Goal: Task Accomplishment & Management: Use online tool/utility

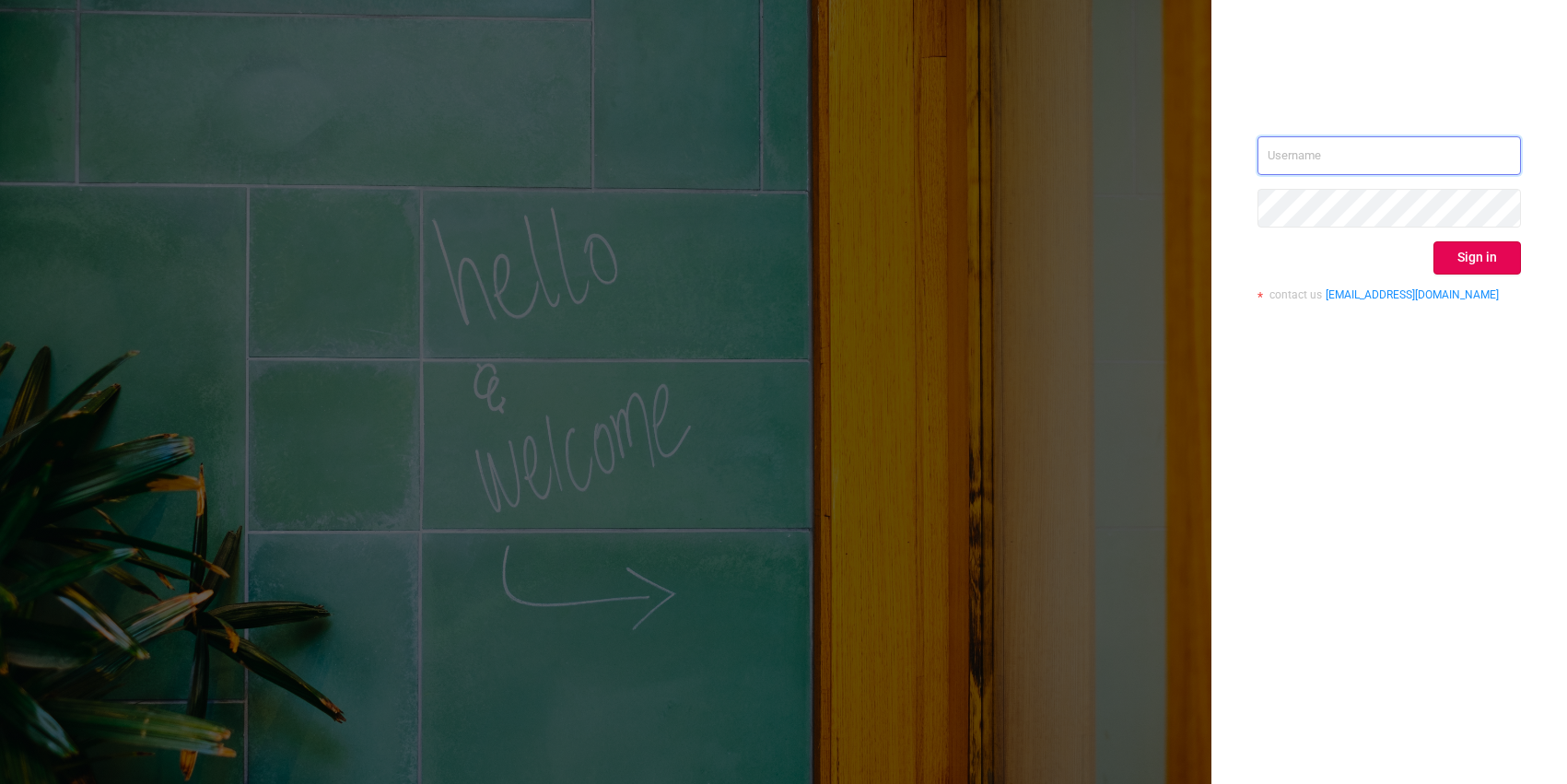
click at [1310, 150] on input "text" at bounding box center [1389, 155] width 263 height 39
type input "o@[DOMAIN_NAME]"
click at [1490, 254] on button "Sign in" at bounding box center [1478, 257] width 87 height 33
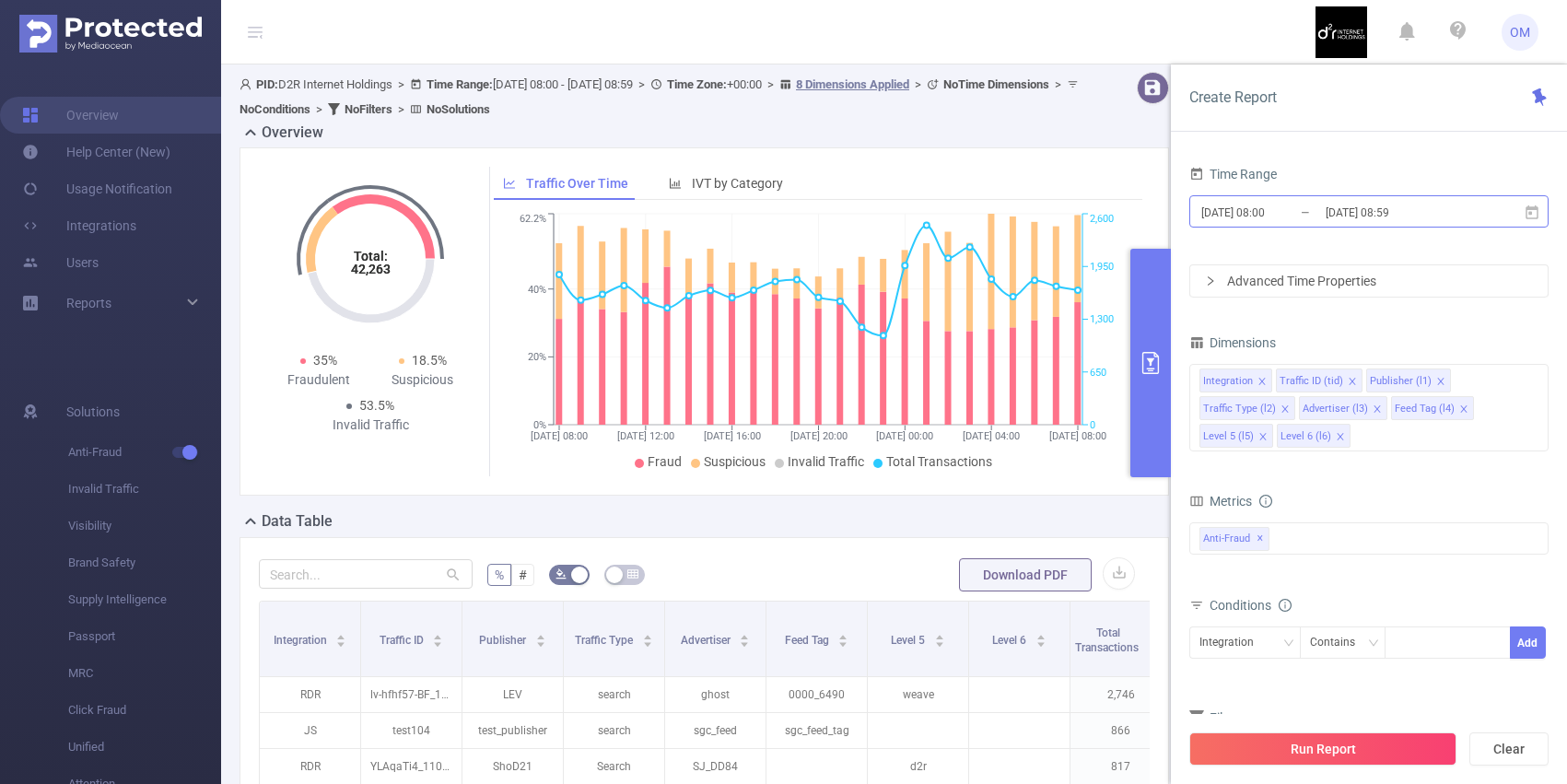
click at [1400, 213] on input "[DATE] 08:59" at bounding box center [1398, 211] width 149 height 25
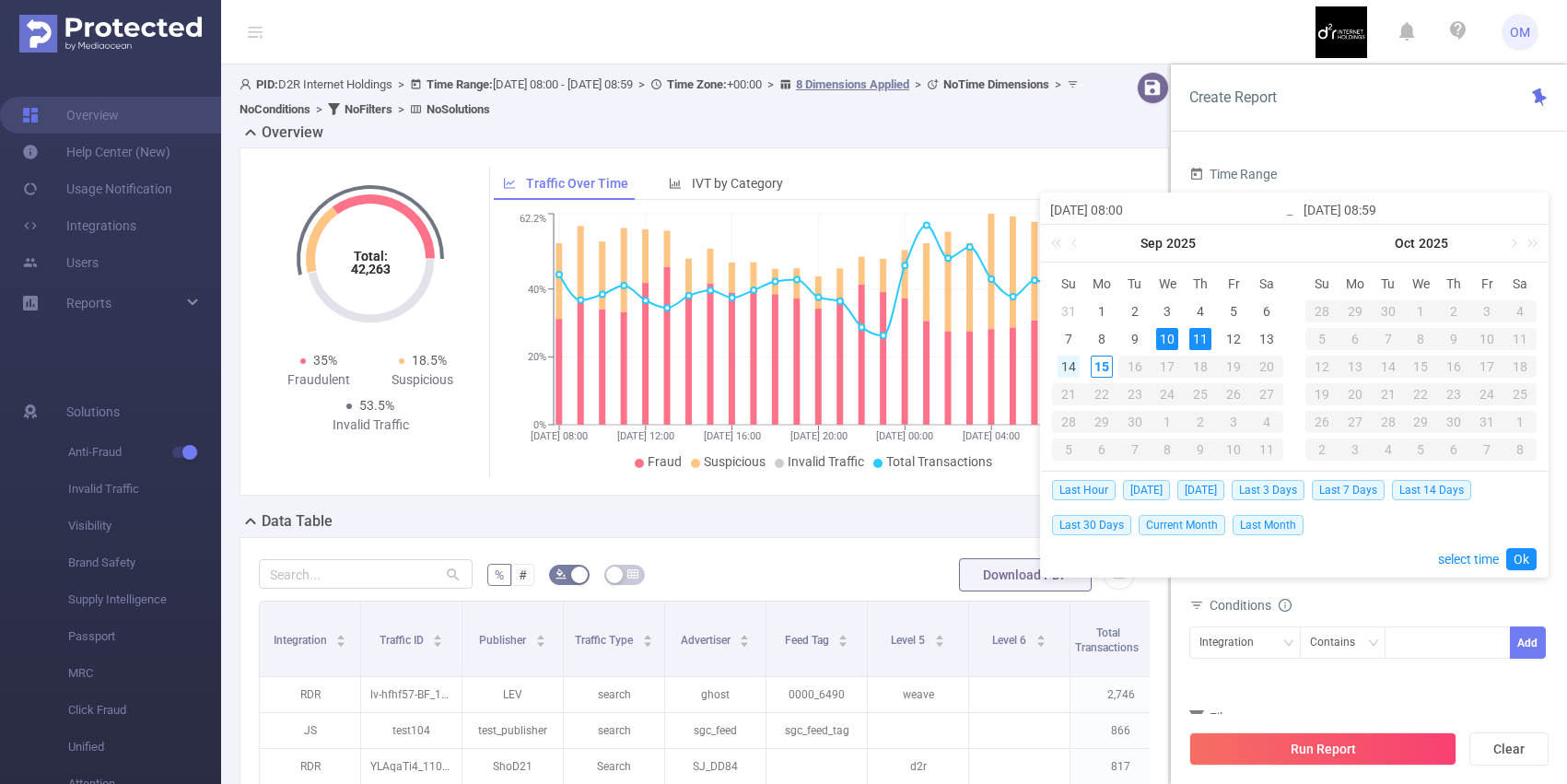
click at [1072, 367] on div "14" at bounding box center [1068, 366] width 22 height 22
click at [1101, 367] on div "15" at bounding box center [1102, 366] width 22 height 22
type input "[DATE] 08:00"
type input "[DATE] 08:59"
type input "[DATE] 08:00"
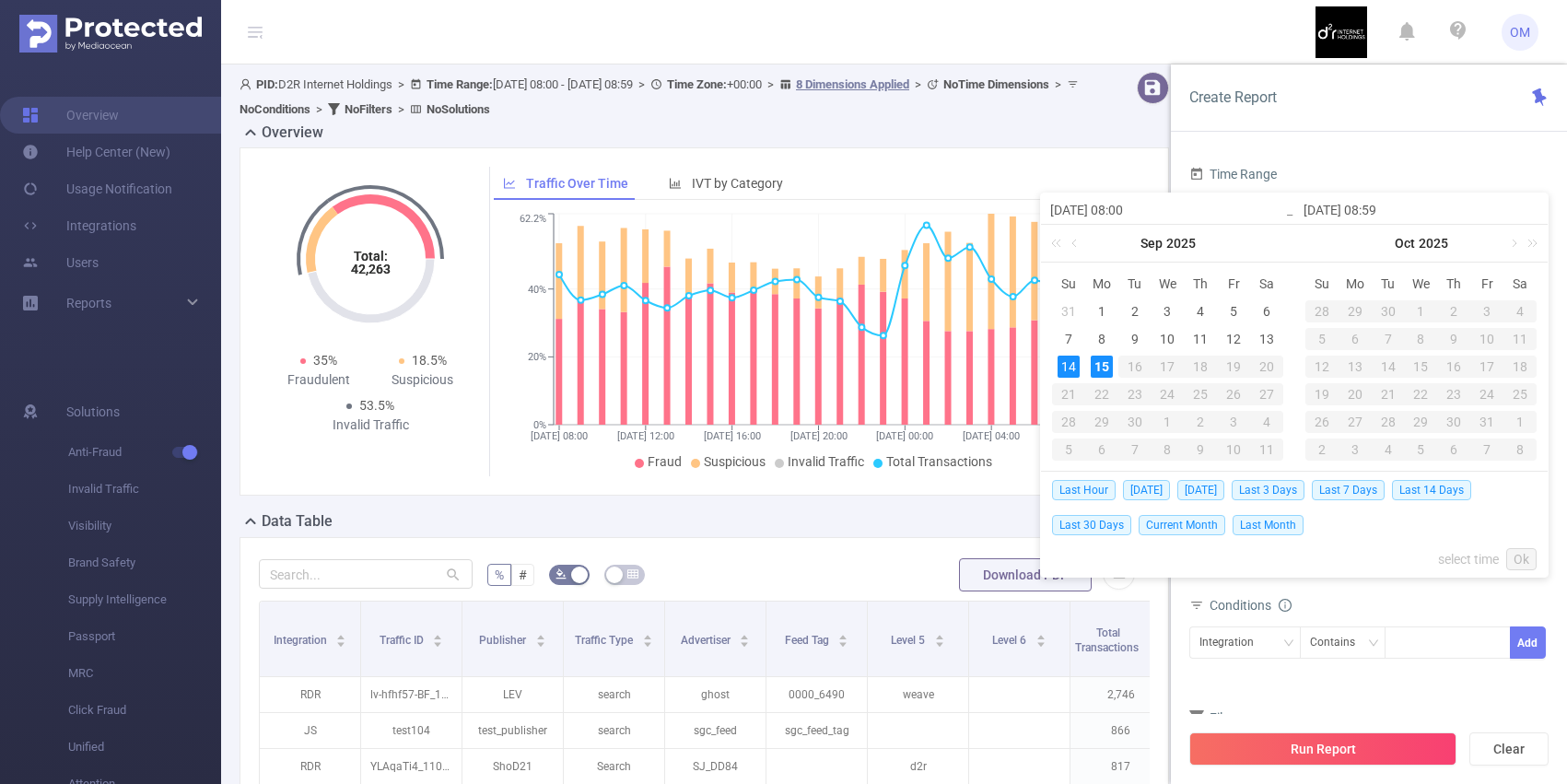
type input "[DATE] 08:59"
click at [1522, 550] on link "Ok" at bounding box center [1521, 559] width 31 height 22
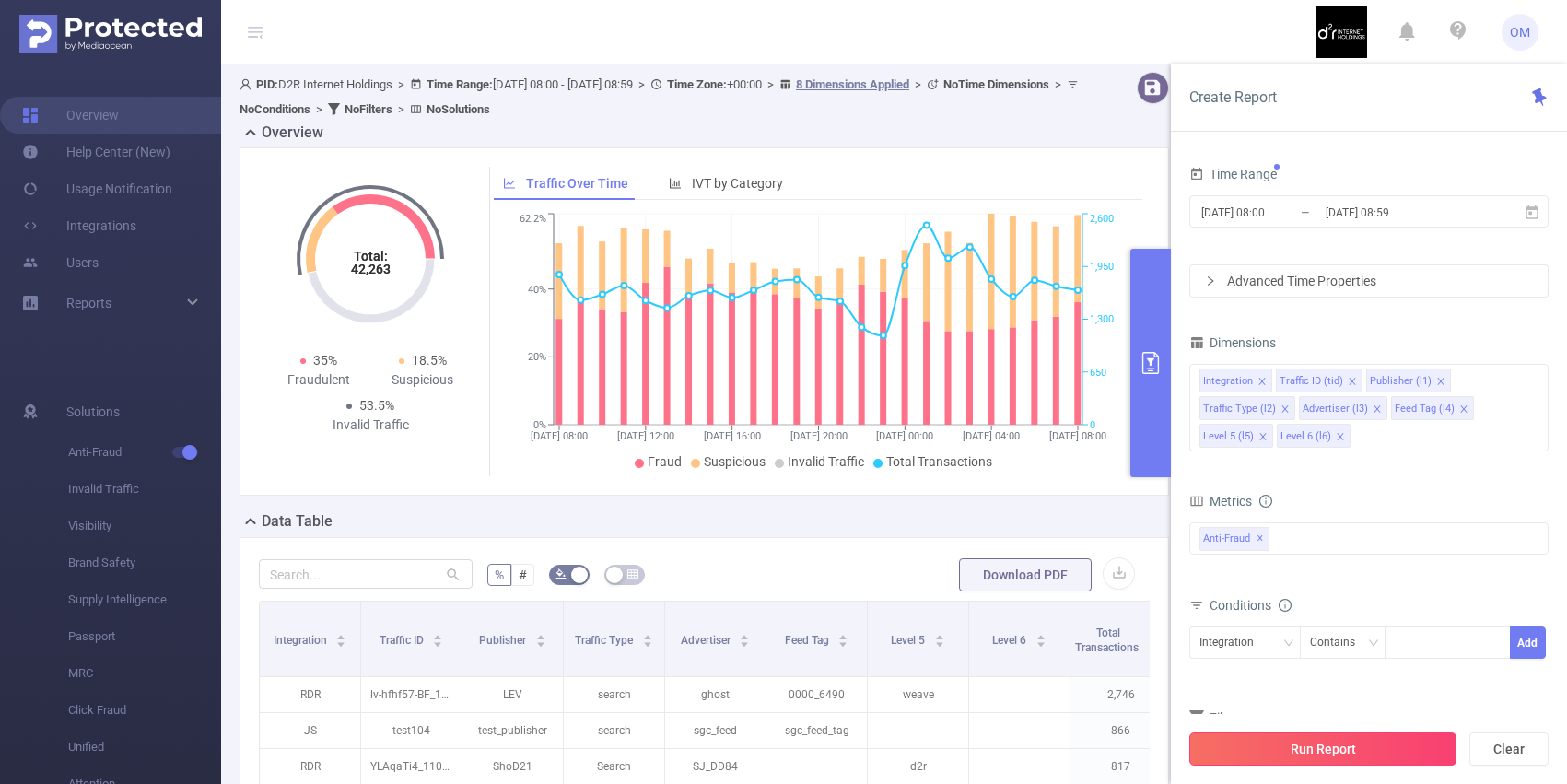
click at [1353, 748] on button "Run Report" at bounding box center [1323, 748] width 267 height 33
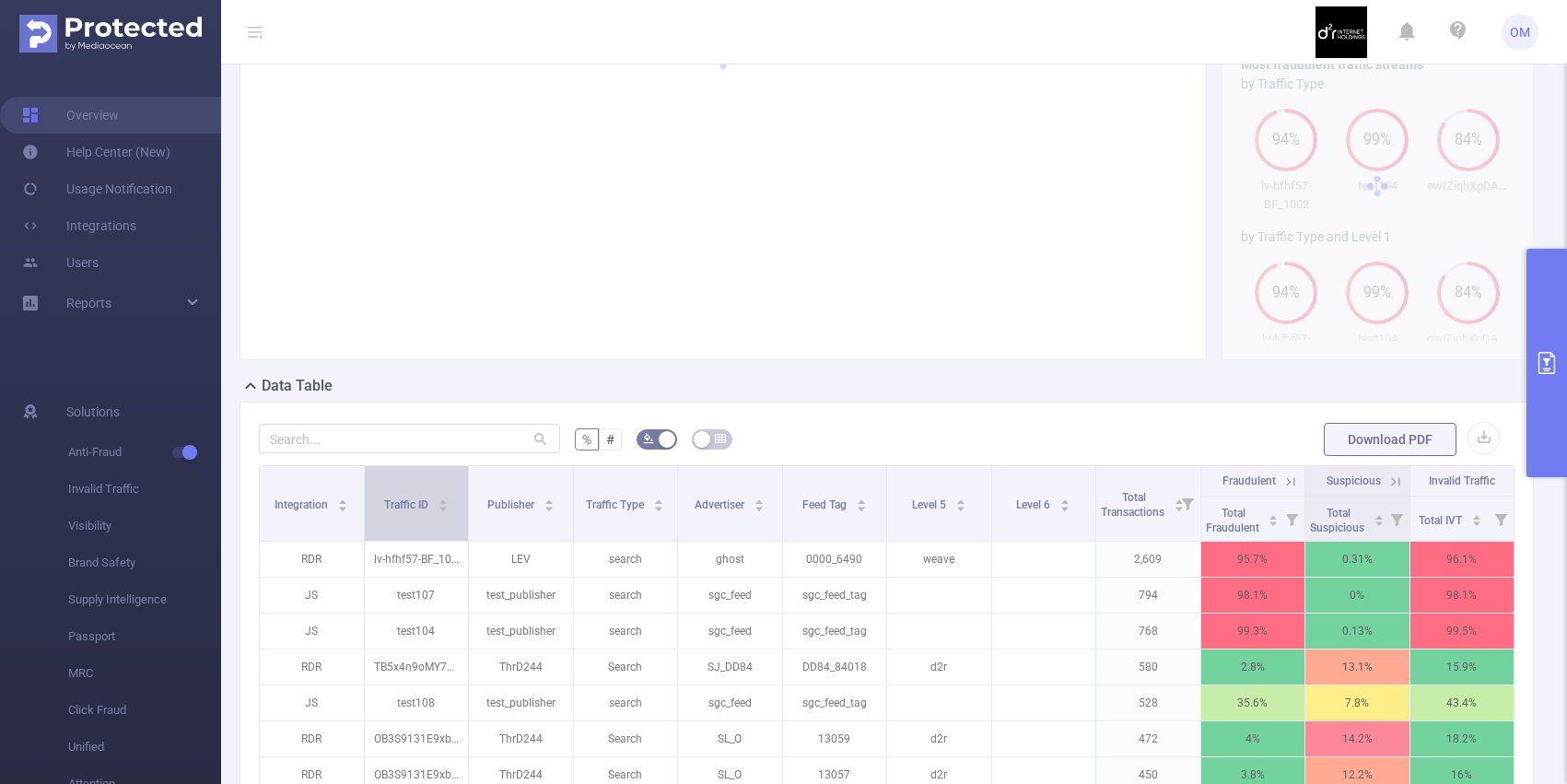
scroll to position [127, 0]
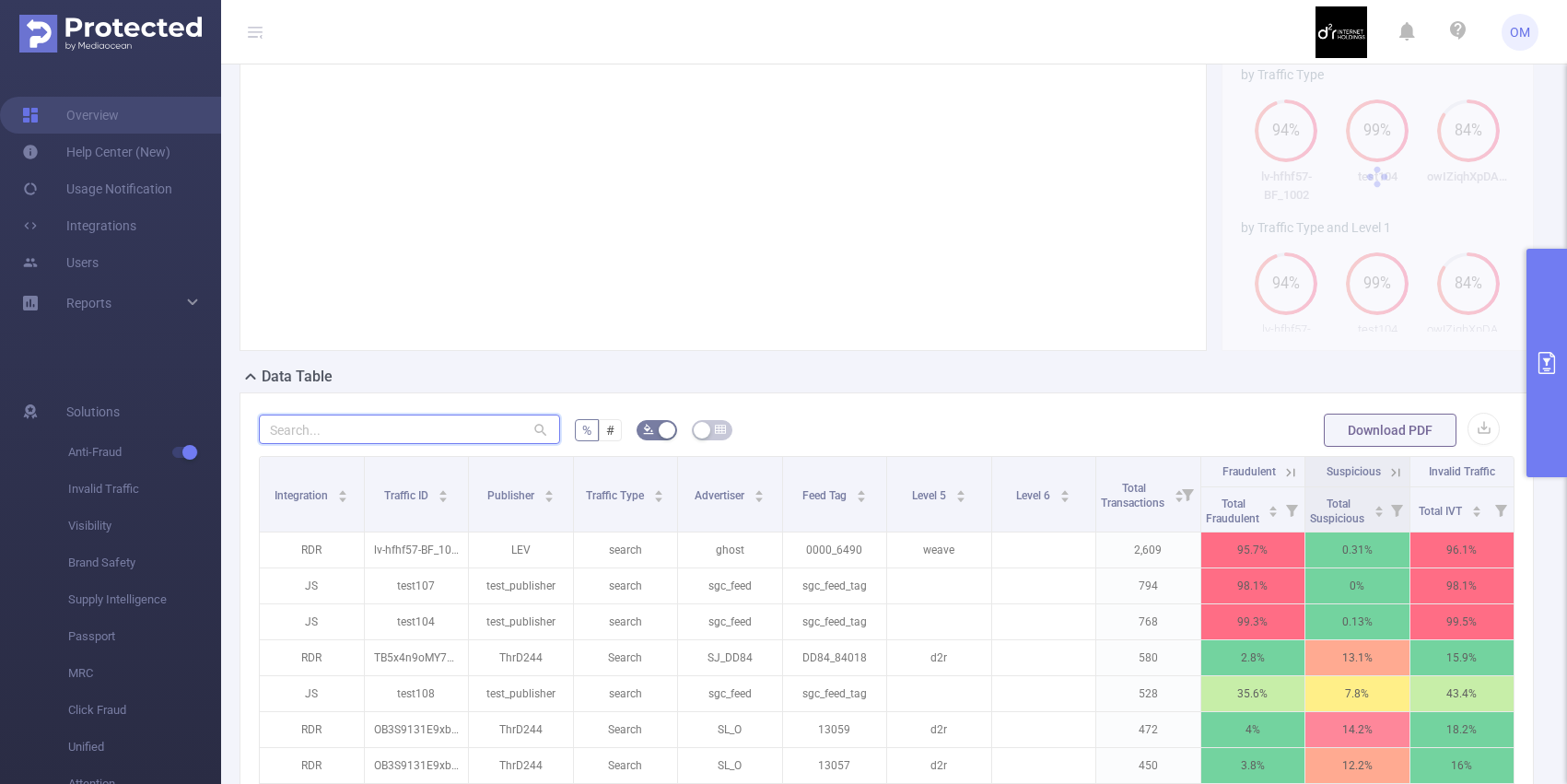
click at [452, 444] on input "text" at bounding box center [409, 430] width 301 height 30
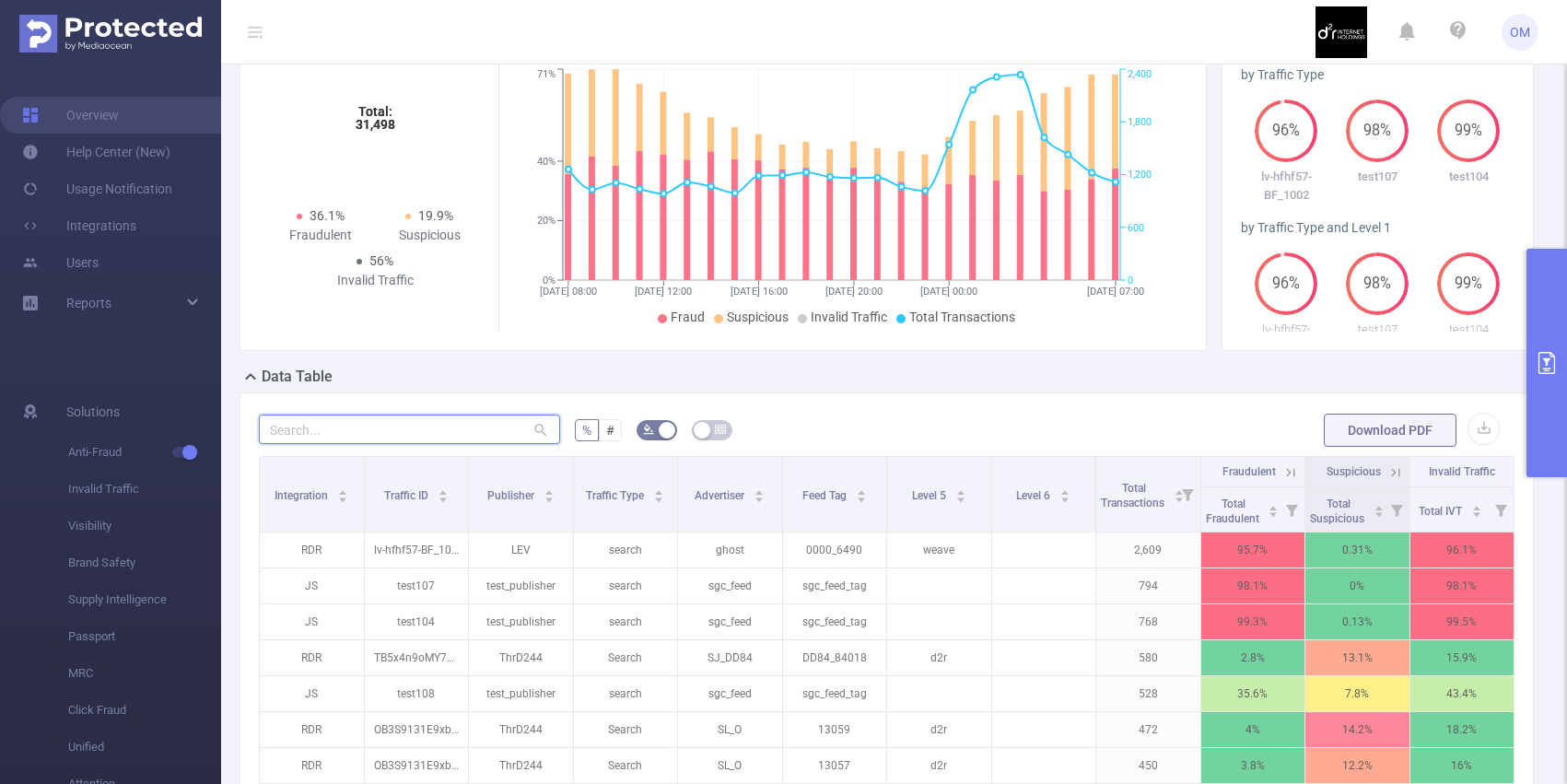
paste input "s1122l_9010"
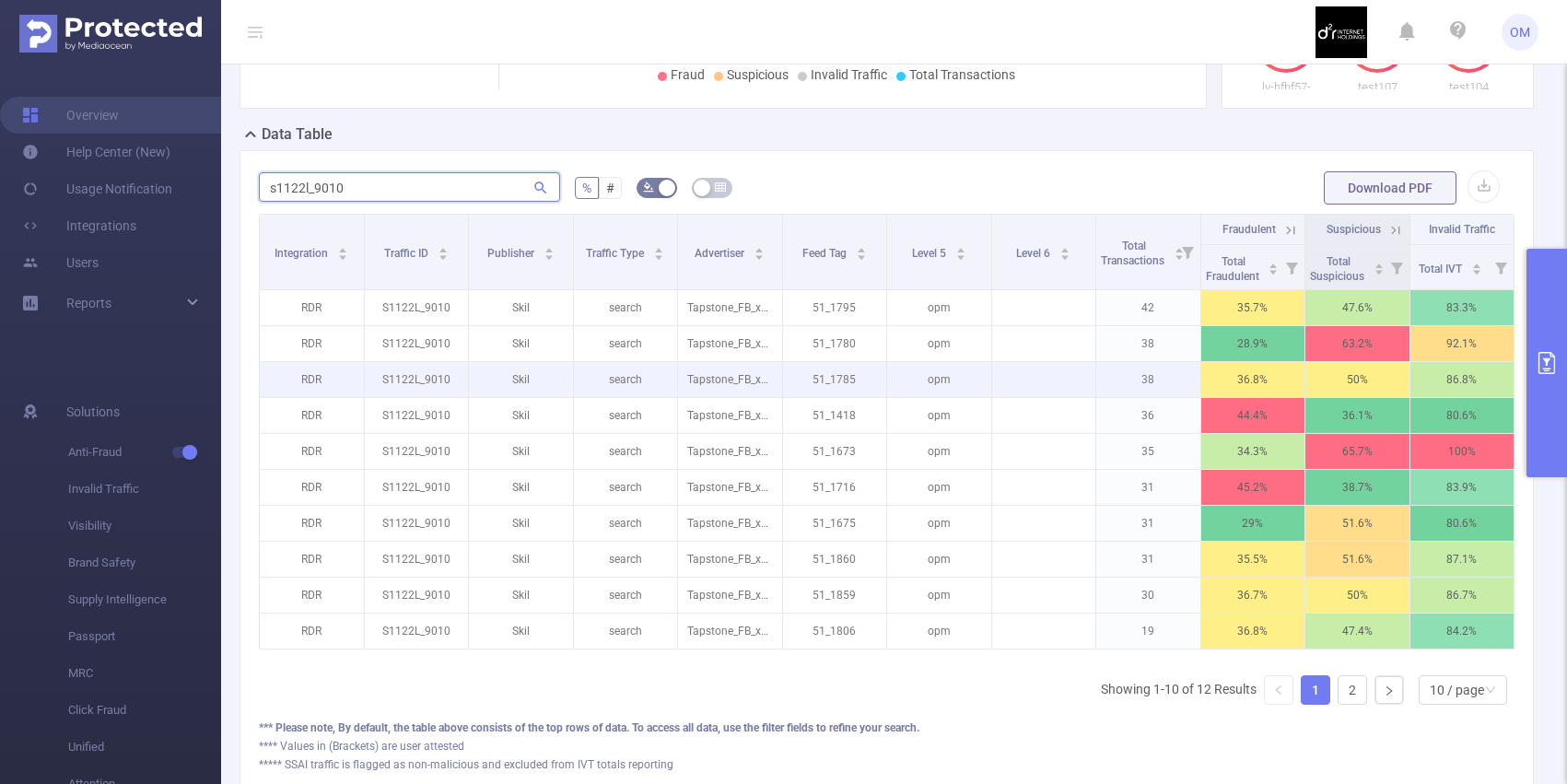
scroll to position [377, 0]
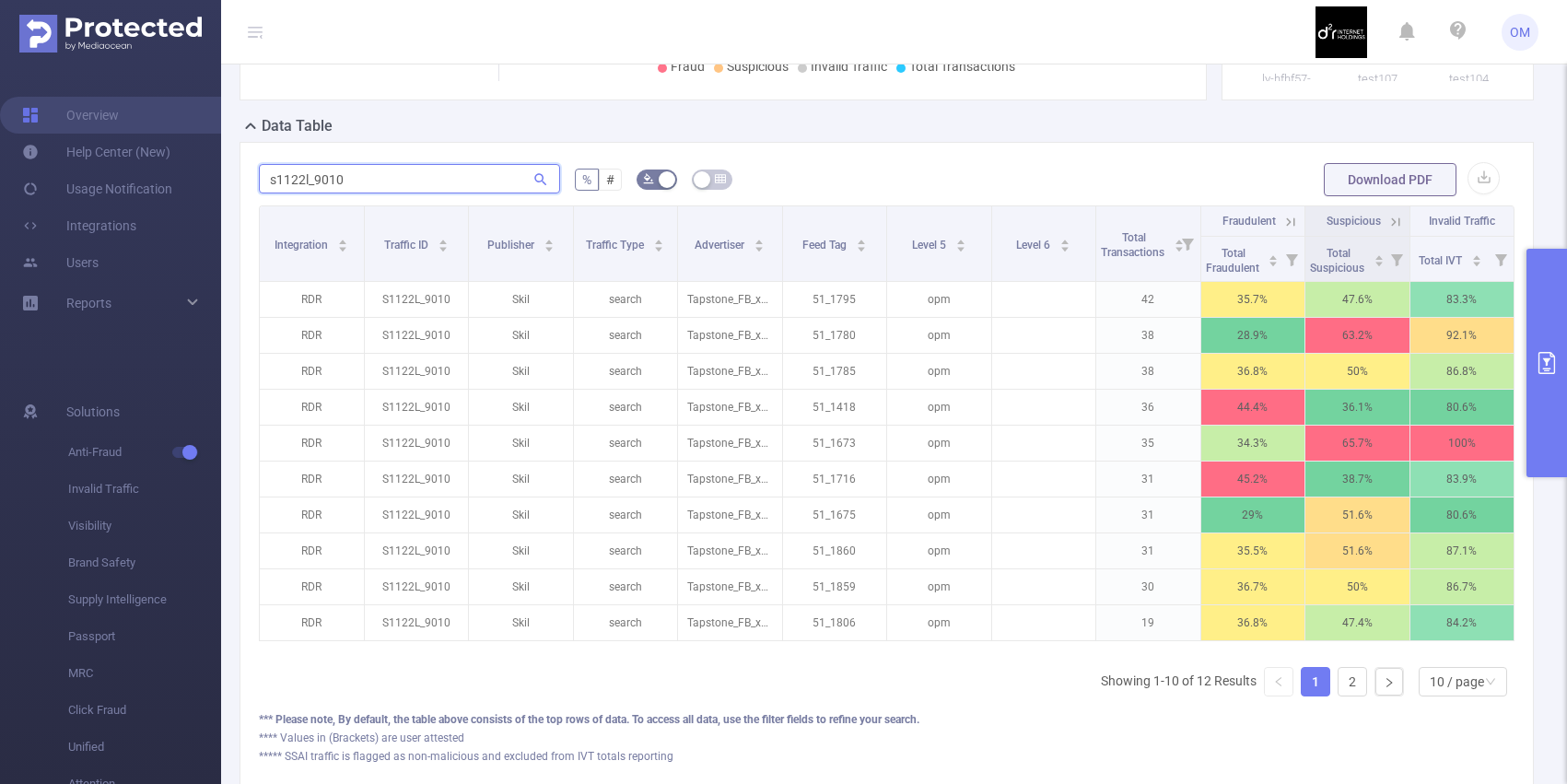
type input "s1122l_9010"
click at [1287, 230] on icon at bounding box center [1291, 221] width 17 height 17
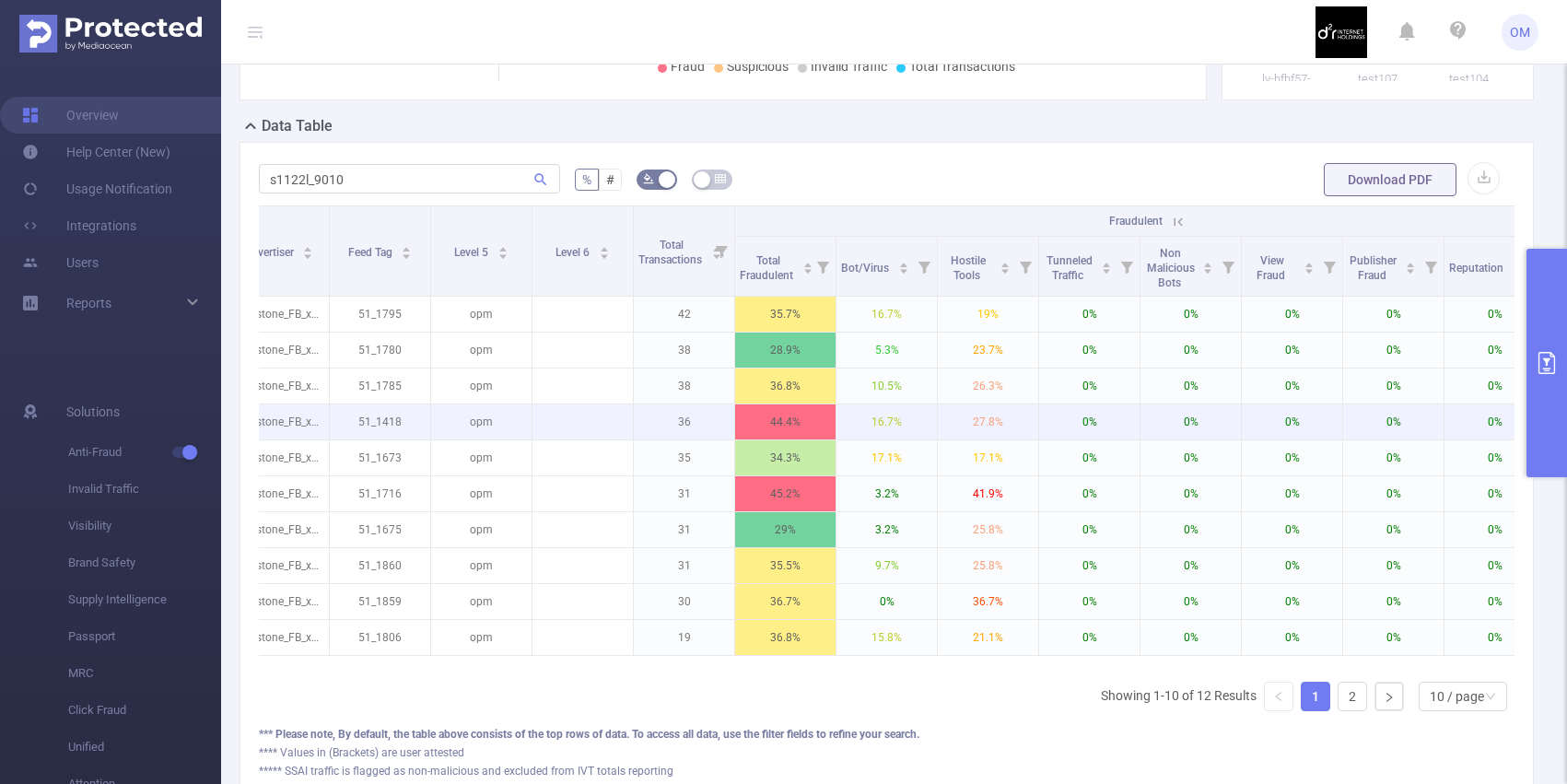
scroll to position [0, 581]
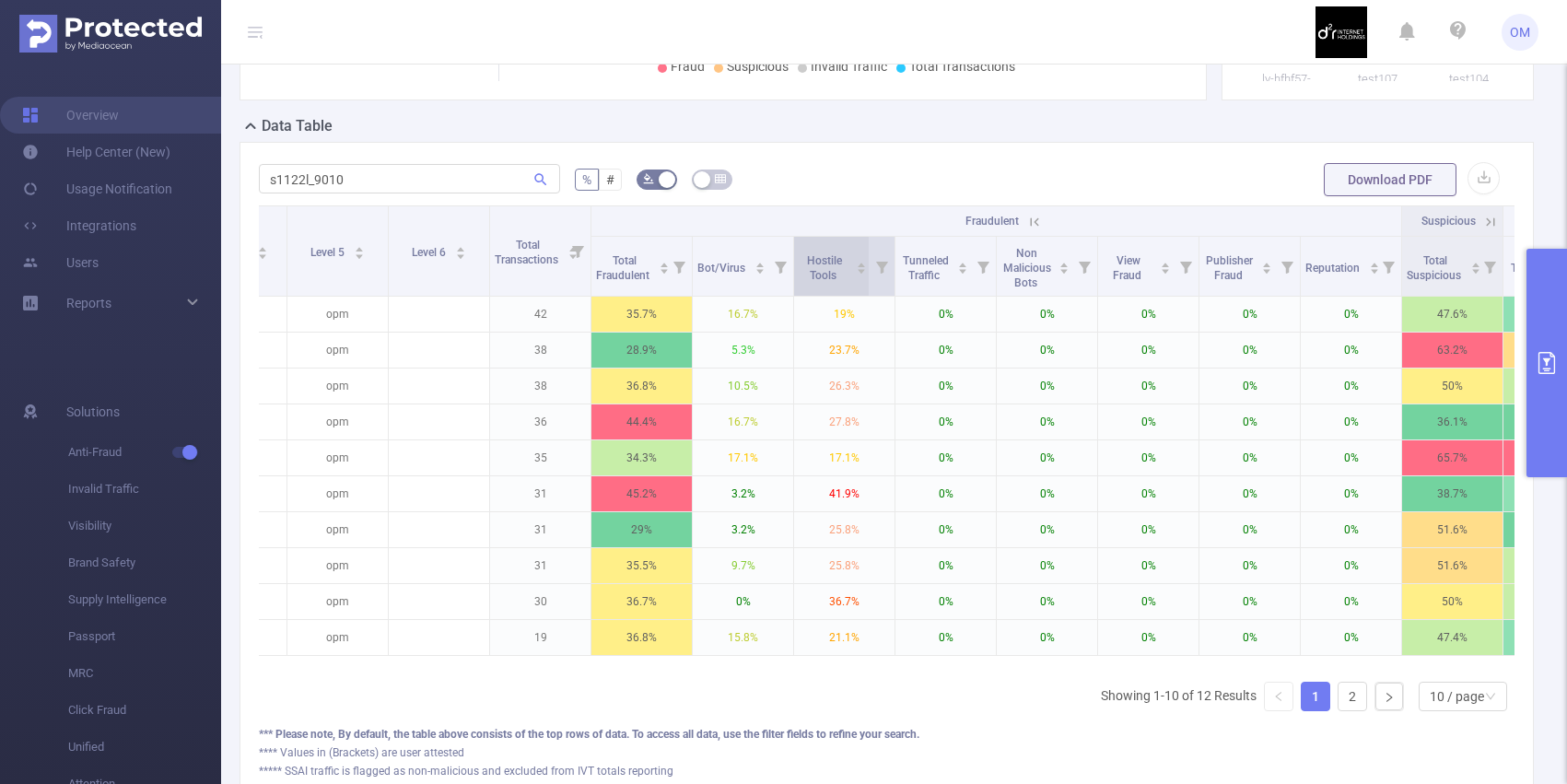
click at [859, 270] on icon "icon: caret-up" at bounding box center [862, 265] width 10 height 10
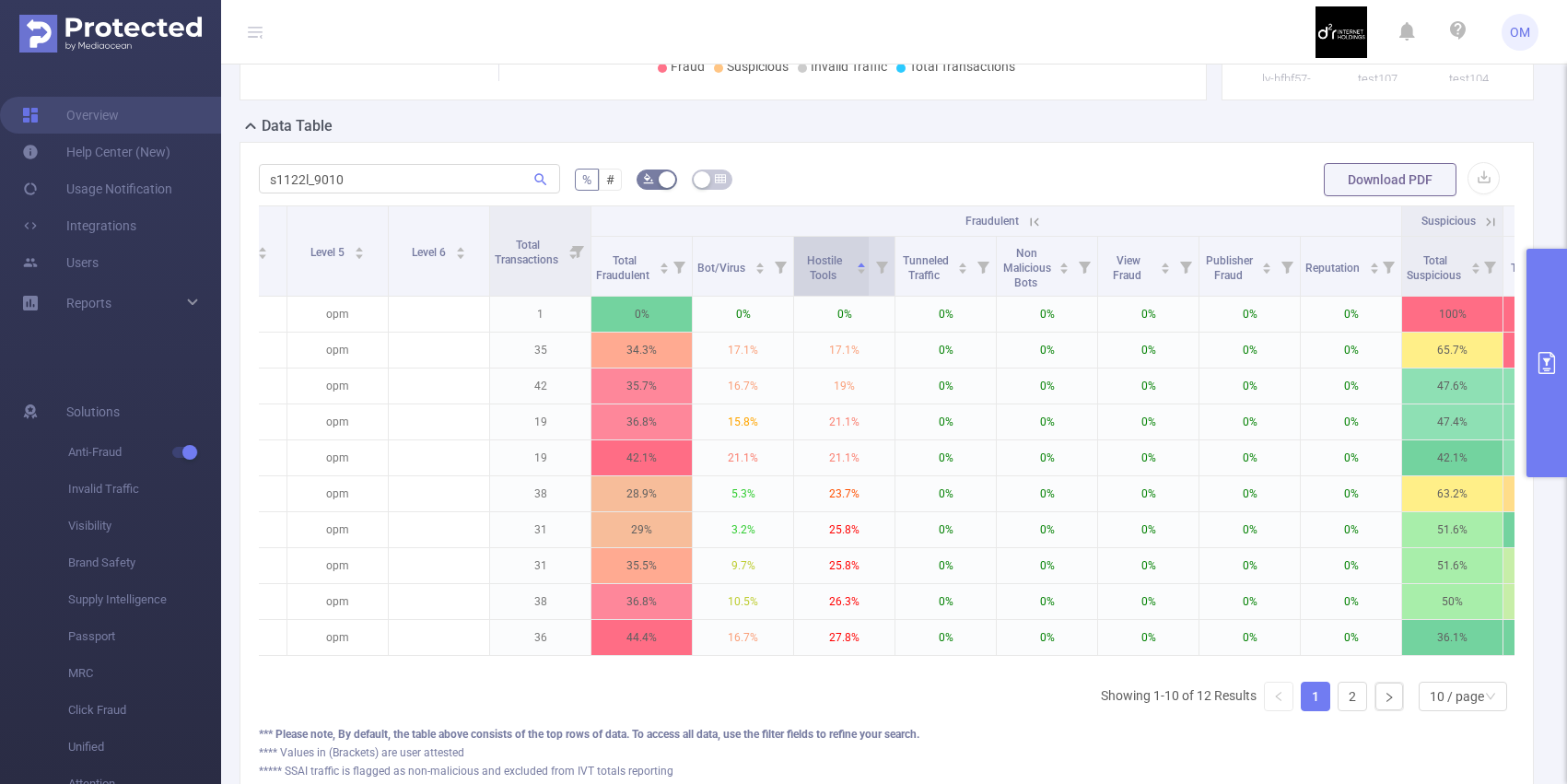
click at [859, 270] on icon "icon: caret-up" at bounding box center [862, 265] width 10 height 10
